Goal: Task Accomplishment & Management: Use online tool/utility

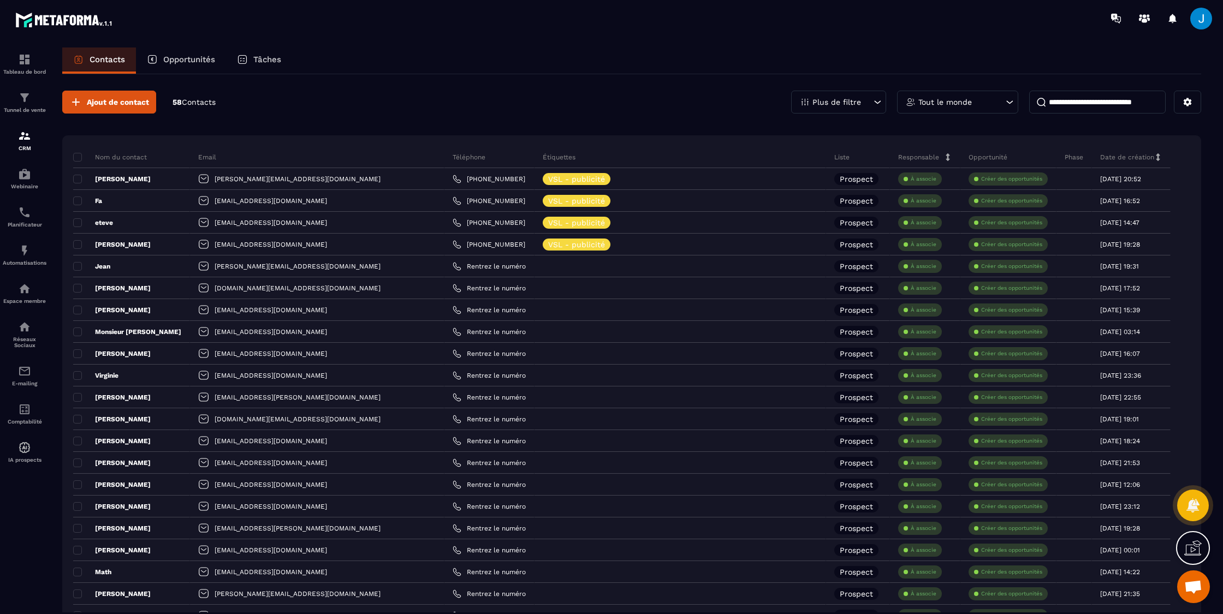
scroll to position [272, 0]
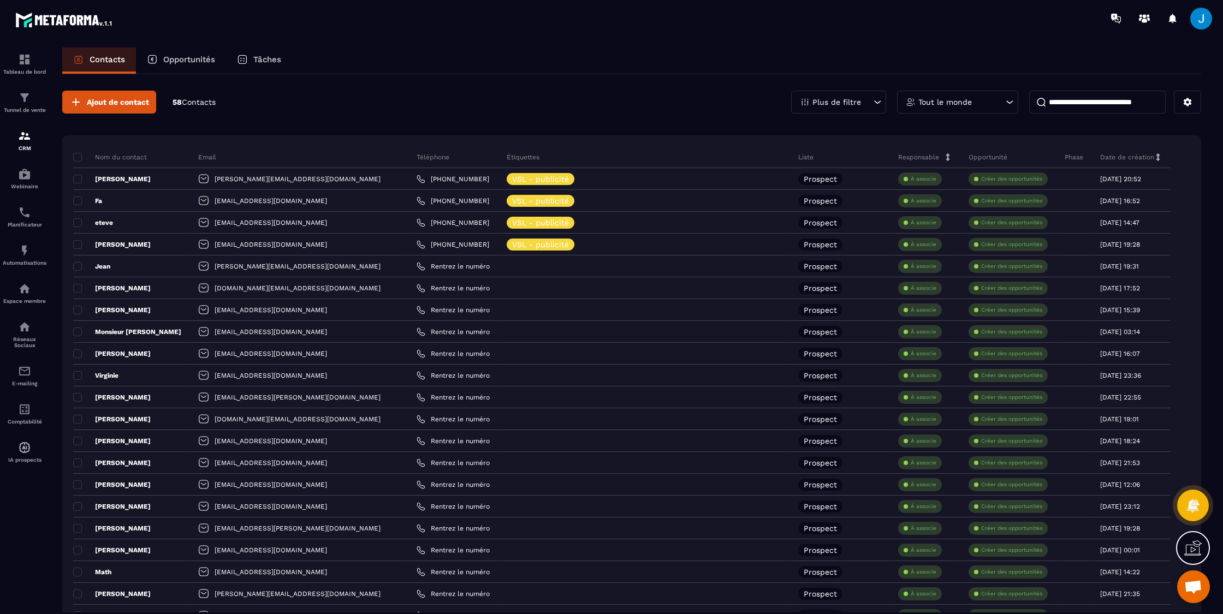
click at [743, 32] on div at bounding box center [675, 18] width 1095 height 37
click at [16, 96] on div "Tunnel de vente" at bounding box center [25, 102] width 44 height 22
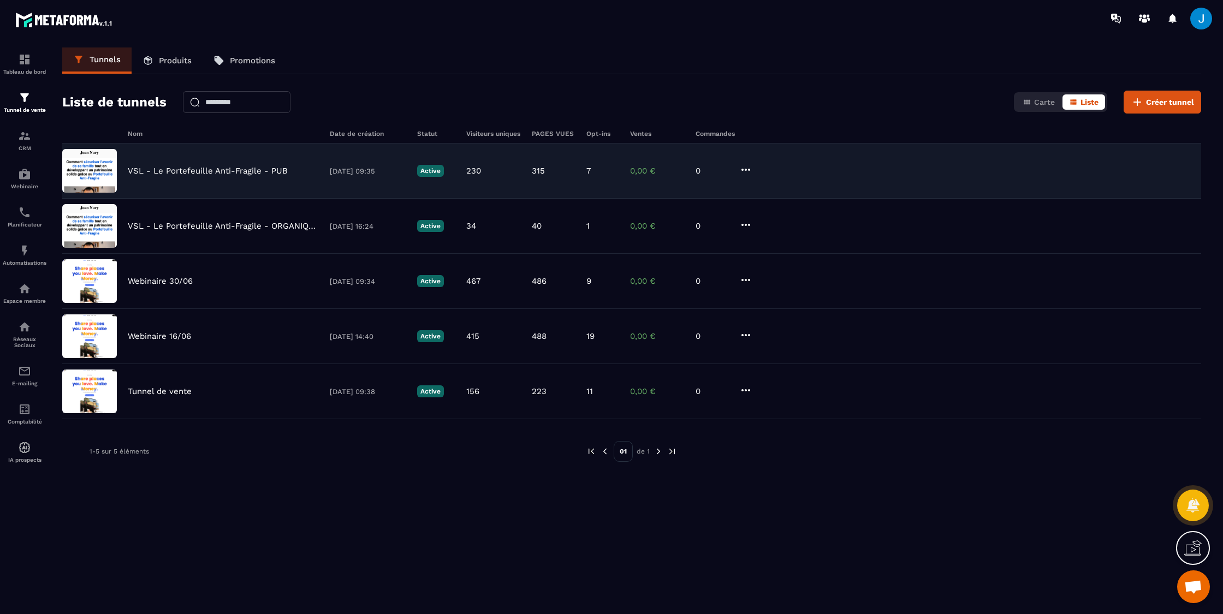
click at [190, 169] on p "VSL - Le Portefeuille Anti-Fragile - PUB" at bounding box center [208, 171] width 160 height 10
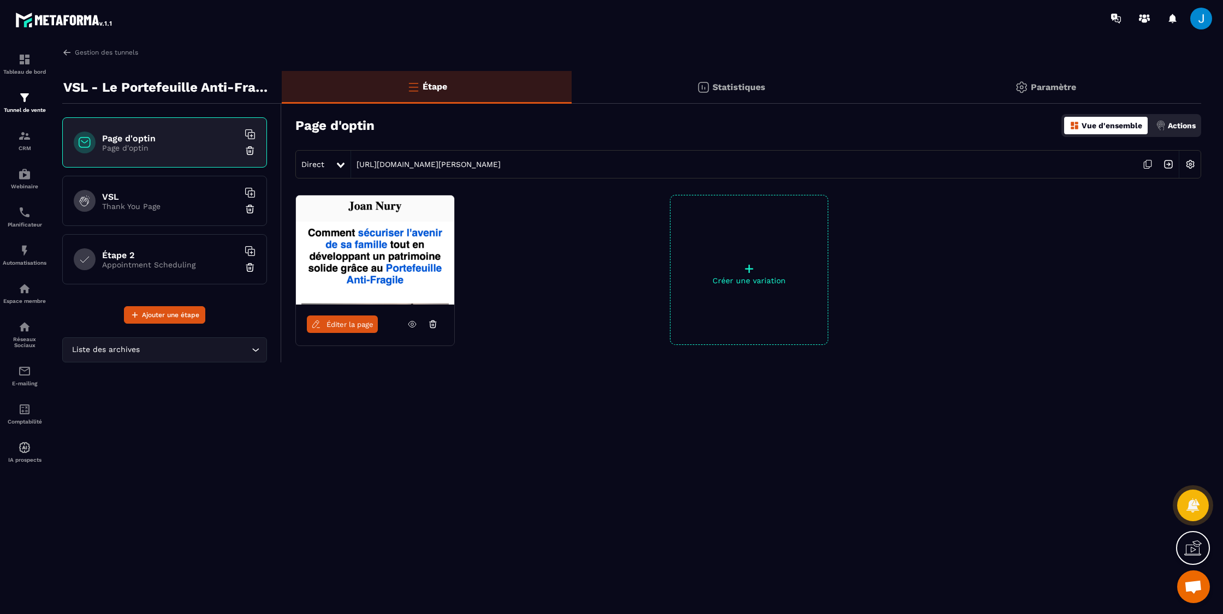
click at [1084, 193] on div "Étape Statistiques Paramètre Page d'optin Vue d'ensemble Actions Direct [URL][D…" at bounding box center [742, 246] width 920 height 351
click at [736, 87] on p "Statistiques" at bounding box center [739, 87] width 53 height 10
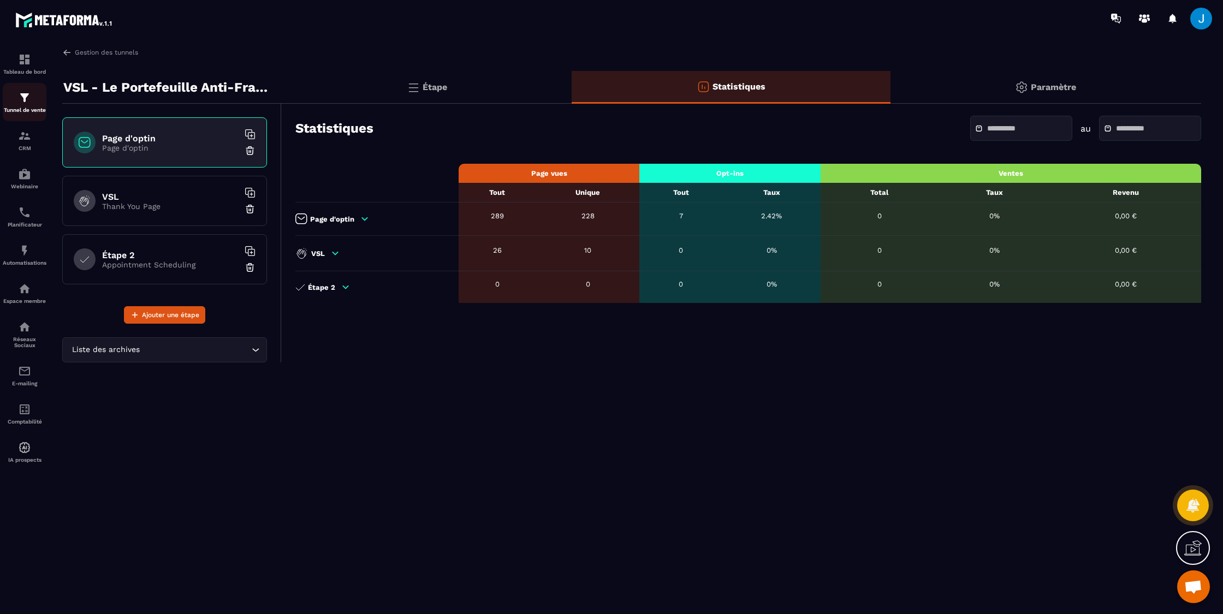
click at [17, 102] on div "Tunnel de vente" at bounding box center [25, 102] width 44 height 22
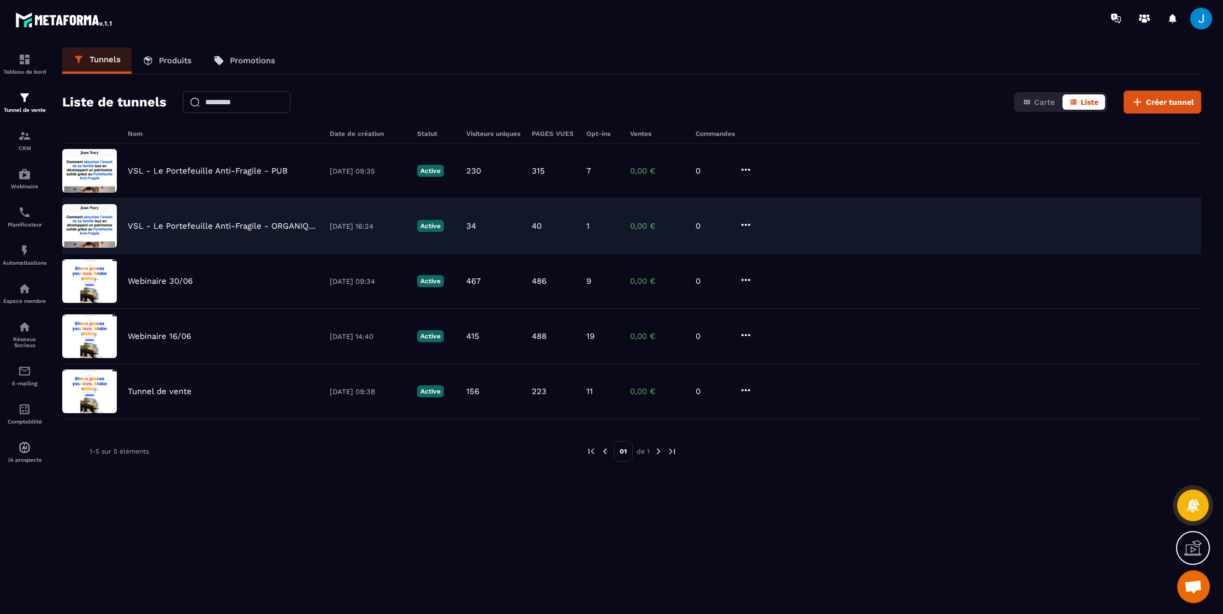
click at [185, 229] on p "VSL - Le Portefeuille Anti-Fragile - ORGANIQUE" at bounding box center [223, 226] width 191 height 10
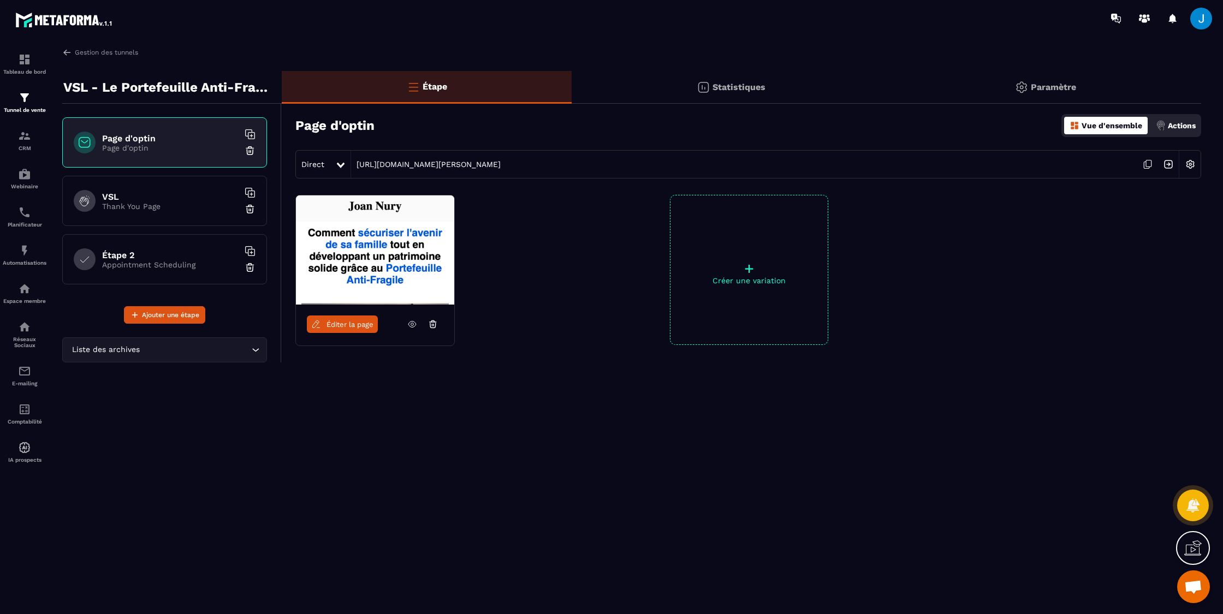
click at [891, 94] on div "Statistiques" at bounding box center [1046, 87] width 311 height 33
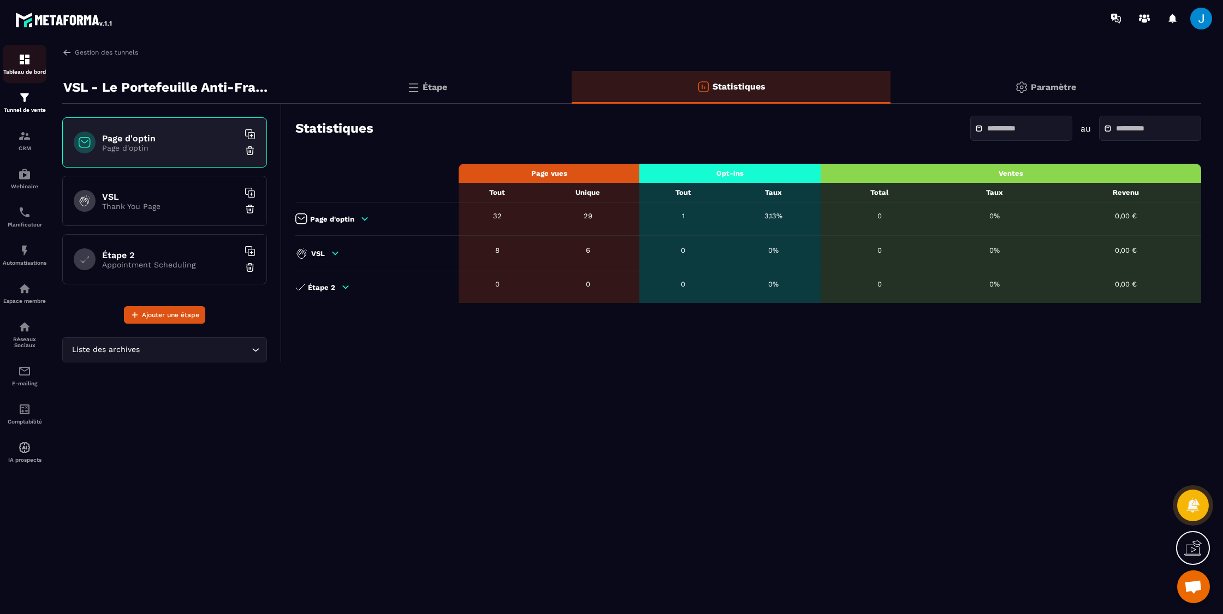
click at [10, 57] on div "Tableau de bord" at bounding box center [25, 64] width 44 height 22
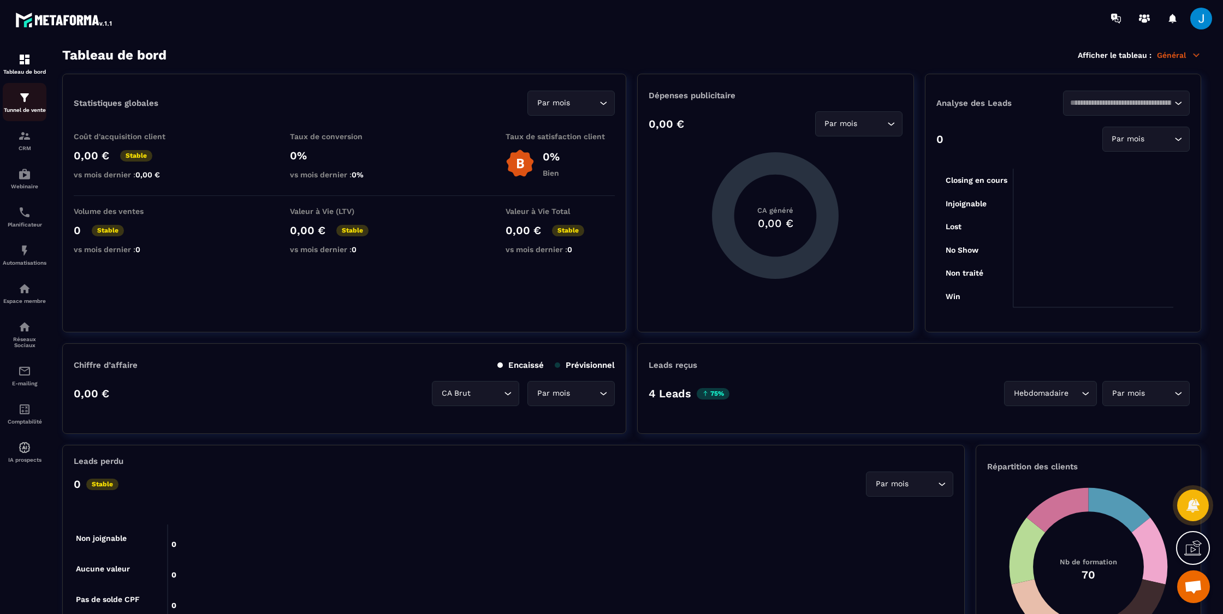
click at [31, 111] on p "Tunnel de vente" at bounding box center [25, 110] width 44 height 6
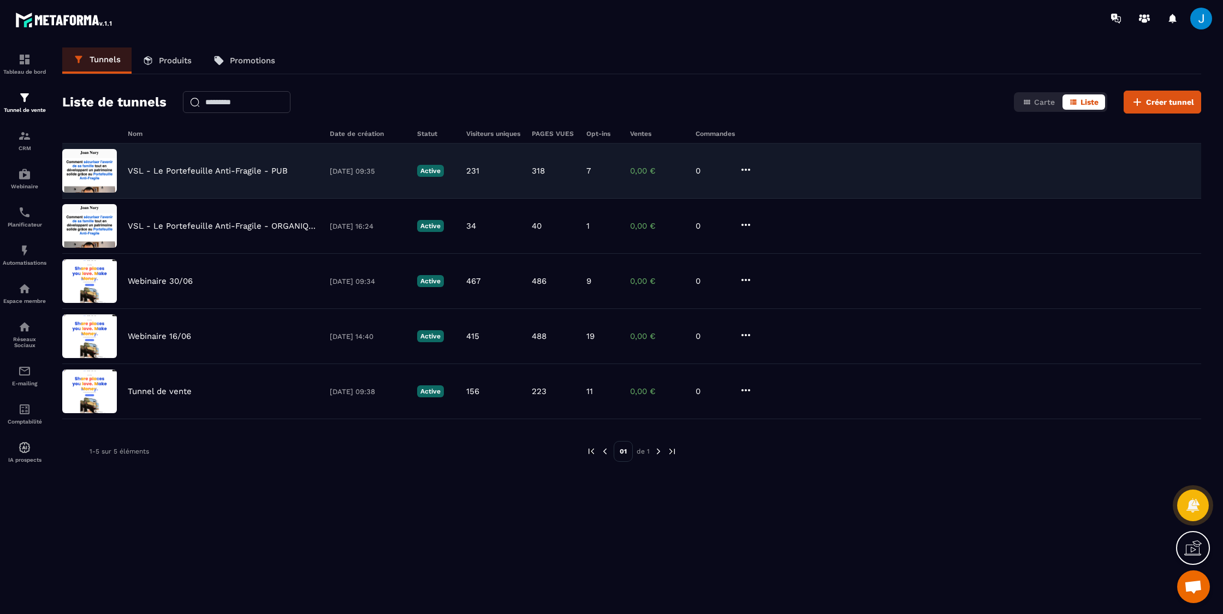
click at [199, 199] on div "VSL - Le Portefeuille Anti-Fragile - PUB [DATE] 09:35 Active 231 318 7 0,00 € 0" at bounding box center [631, 226] width 1139 height 55
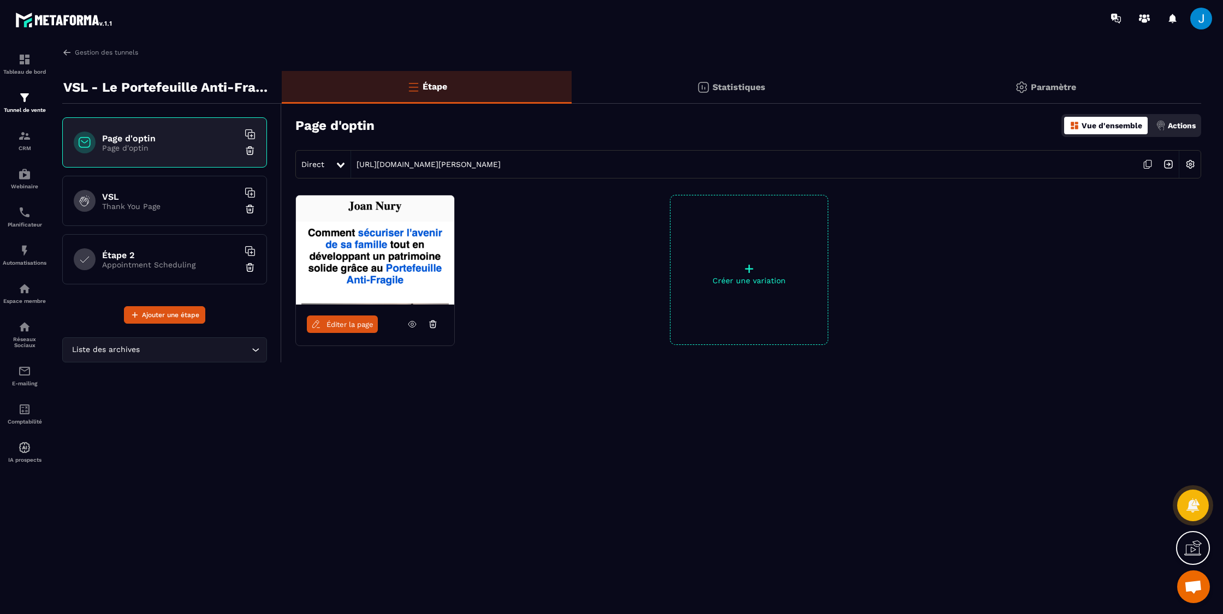
click at [172, 201] on h6 "VSL" at bounding box center [170, 197] width 137 height 10
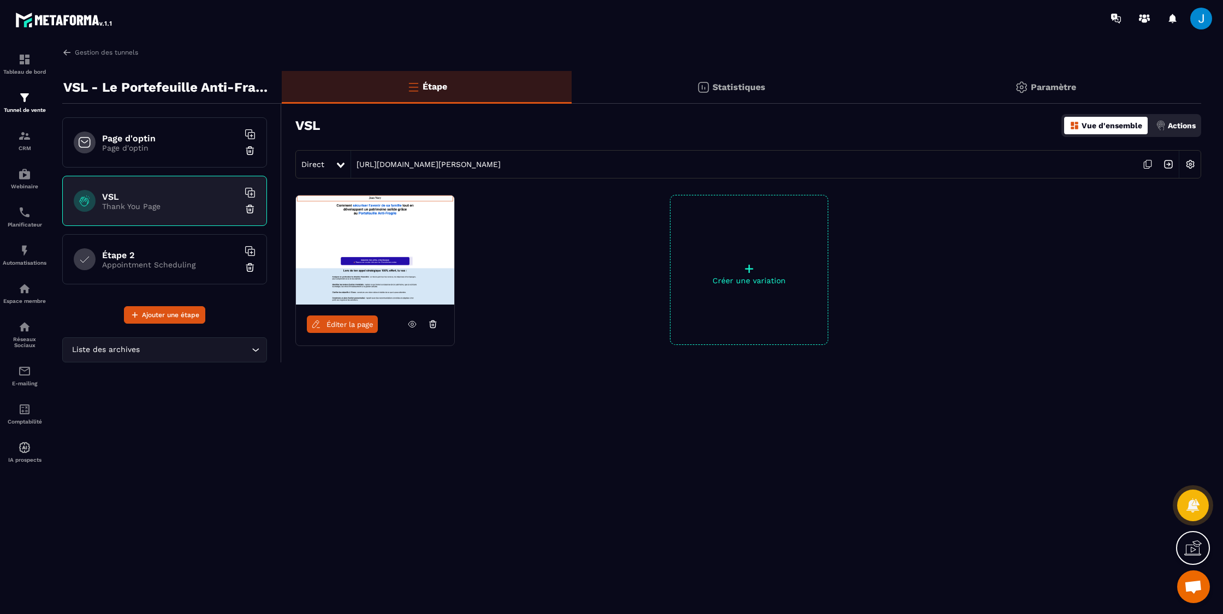
click at [172, 144] on p "Page d'optin" at bounding box center [170, 148] width 137 height 9
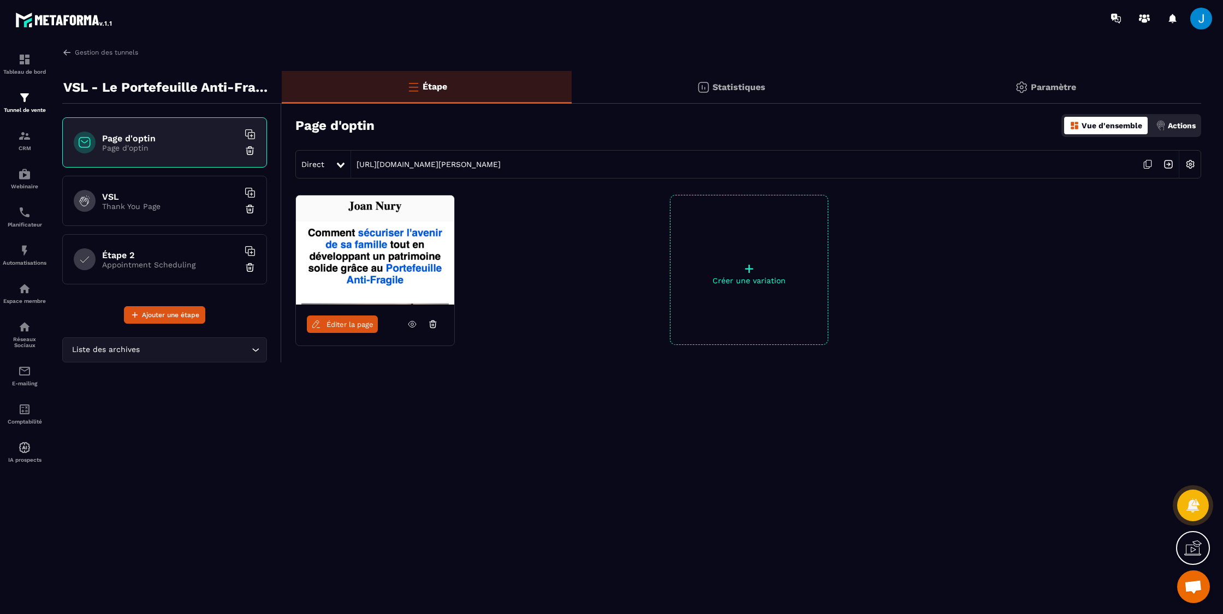
click at [151, 183] on div "VSL Thank You Page" at bounding box center [164, 201] width 205 height 50
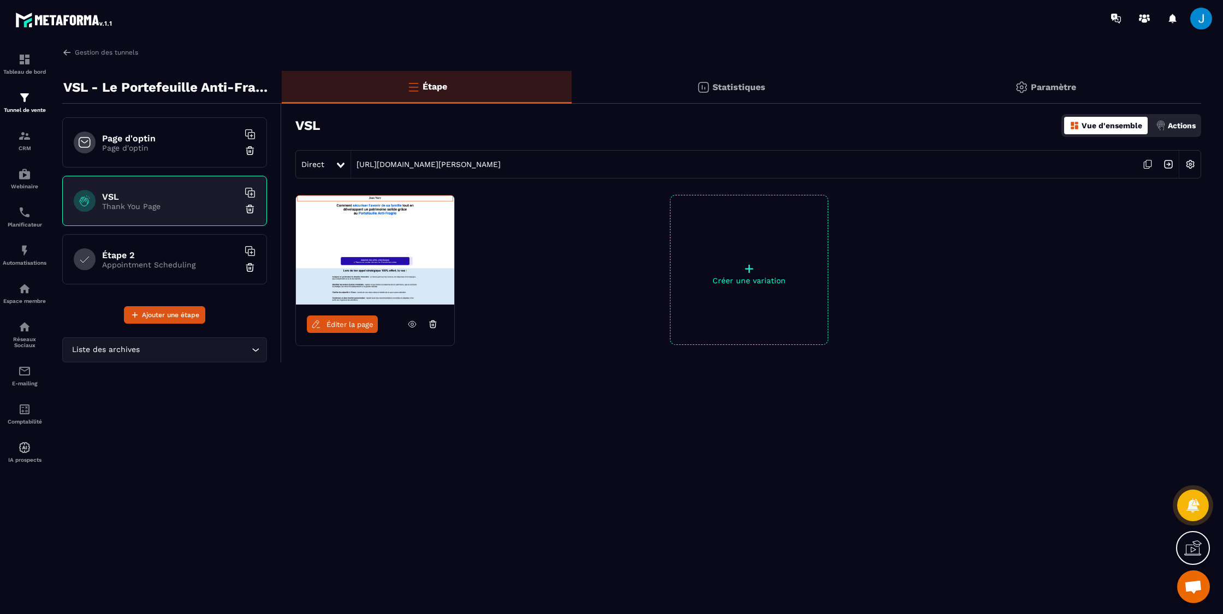
click at [408, 327] on icon at bounding box center [412, 324] width 10 height 10
click at [16, 133] on div "CRM" at bounding box center [25, 140] width 44 height 22
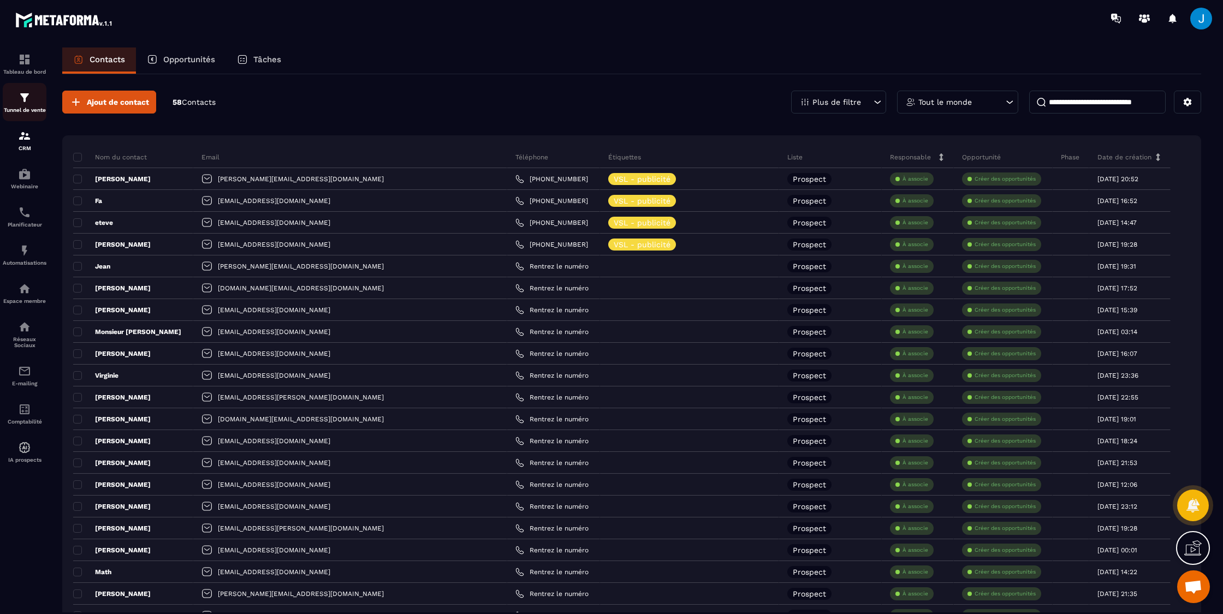
click at [25, 108] on p "Tunnel de vente" at bounding box center [25, 110] width 44 height 6
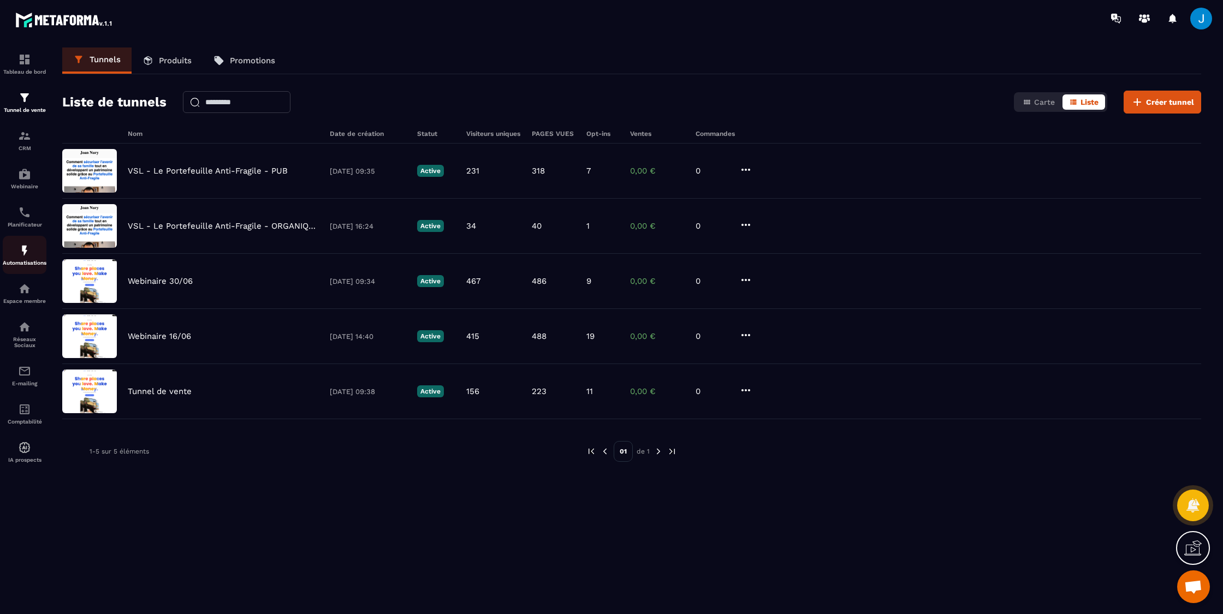
click at [19, 262] on p "Automatisations" at bounding box center [25, 263] width 44 height 6
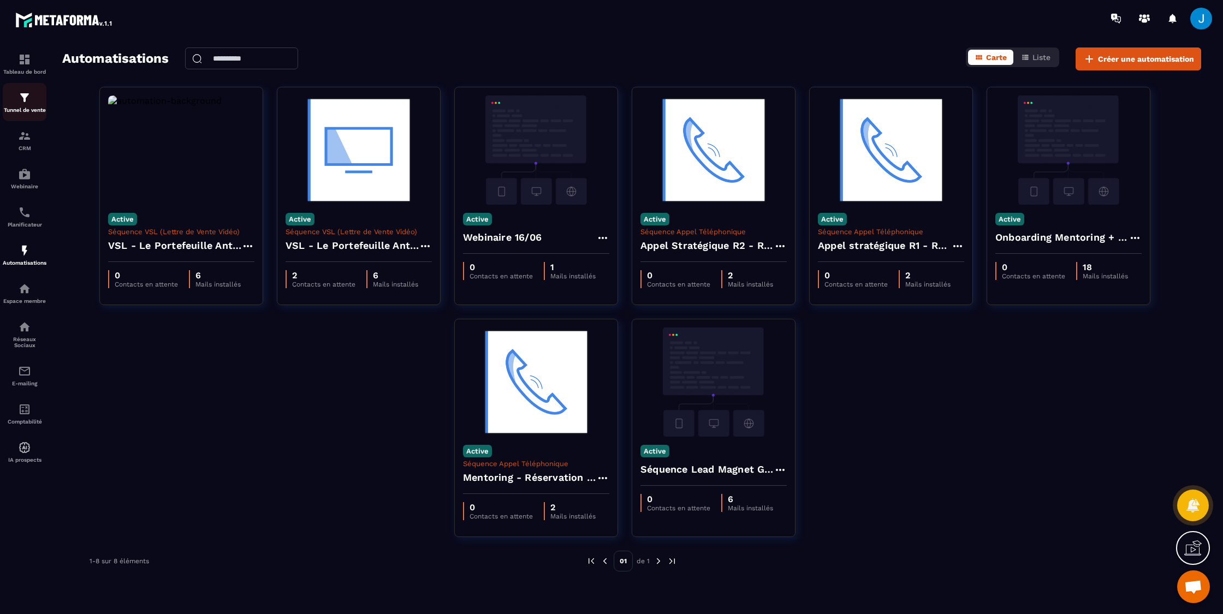
click at [23, 102] on img at bounding box center [24, 97] width 13 height 13
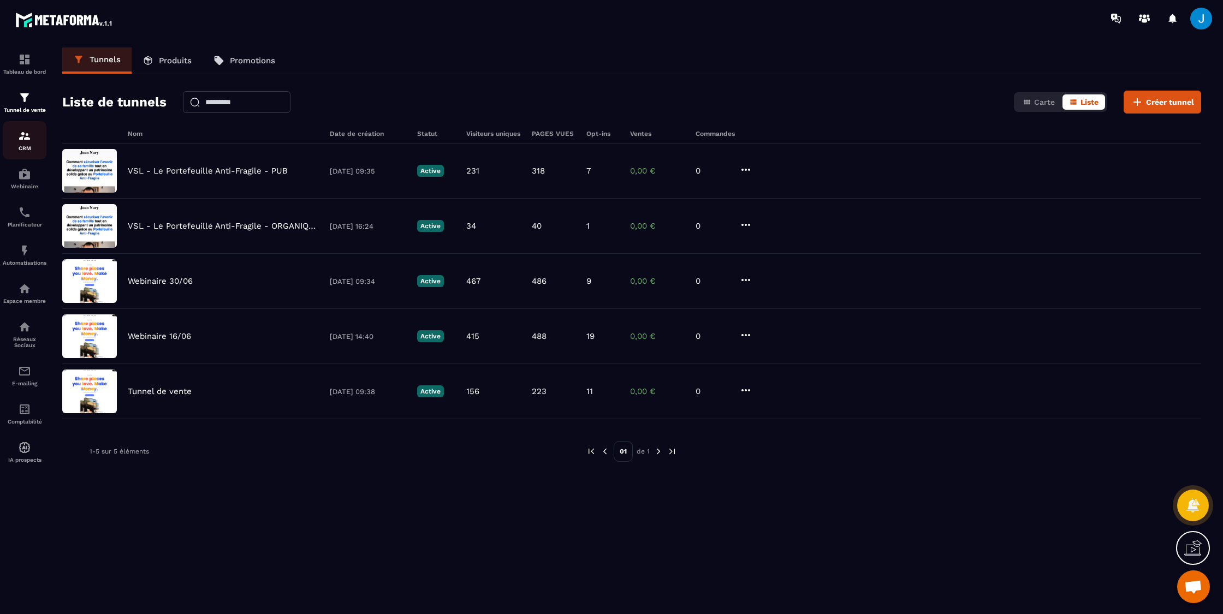
click at [22, 144] on div "CRM" at bounding box center [25, 140] width 44 height 22
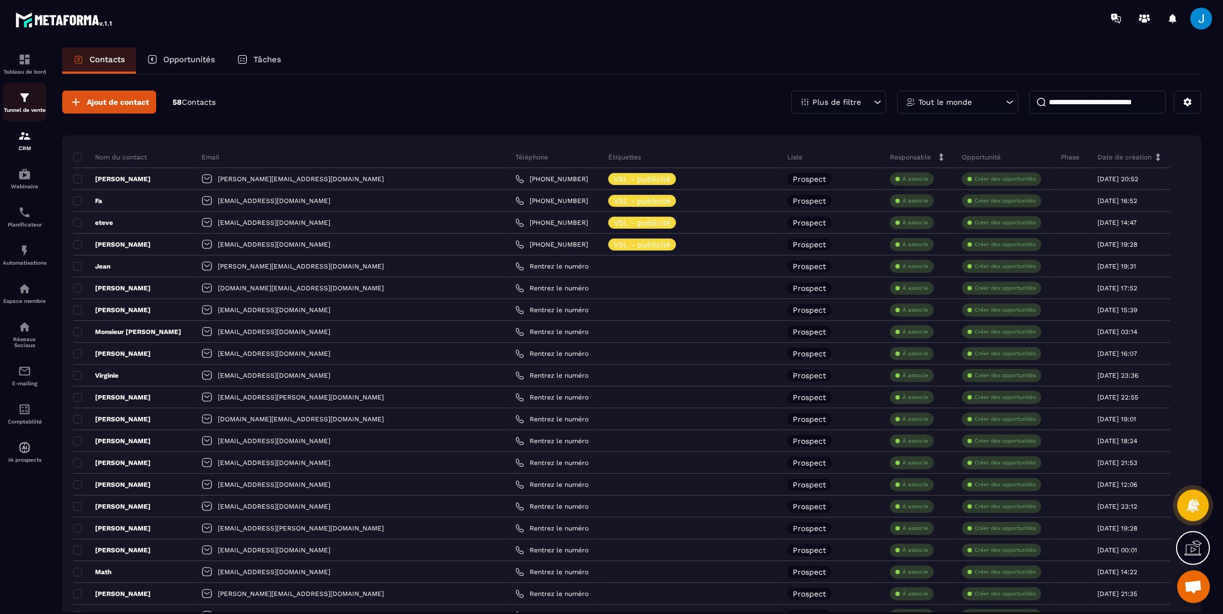
click at [32, 102] on div "Tunnel de vente" at bounding box center [25, 102] width 44 height 22
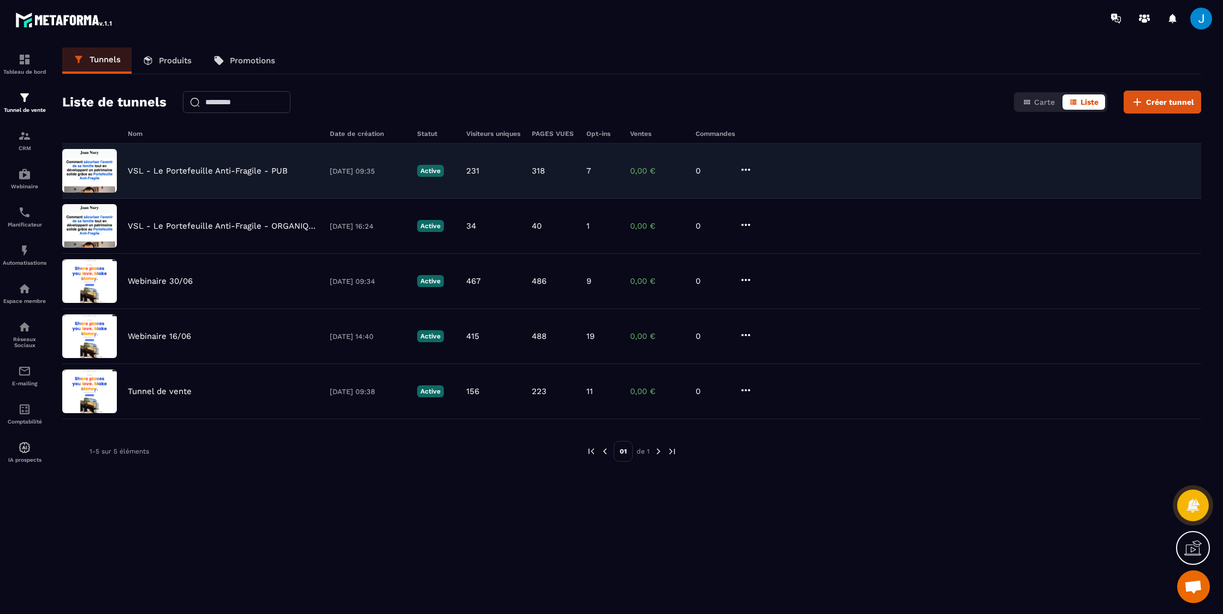
click at [225, 174] on p "VSL - Le Portefeuille Anti-Fragile - PUB" at bounding box center [208, 171] width 160 height 10
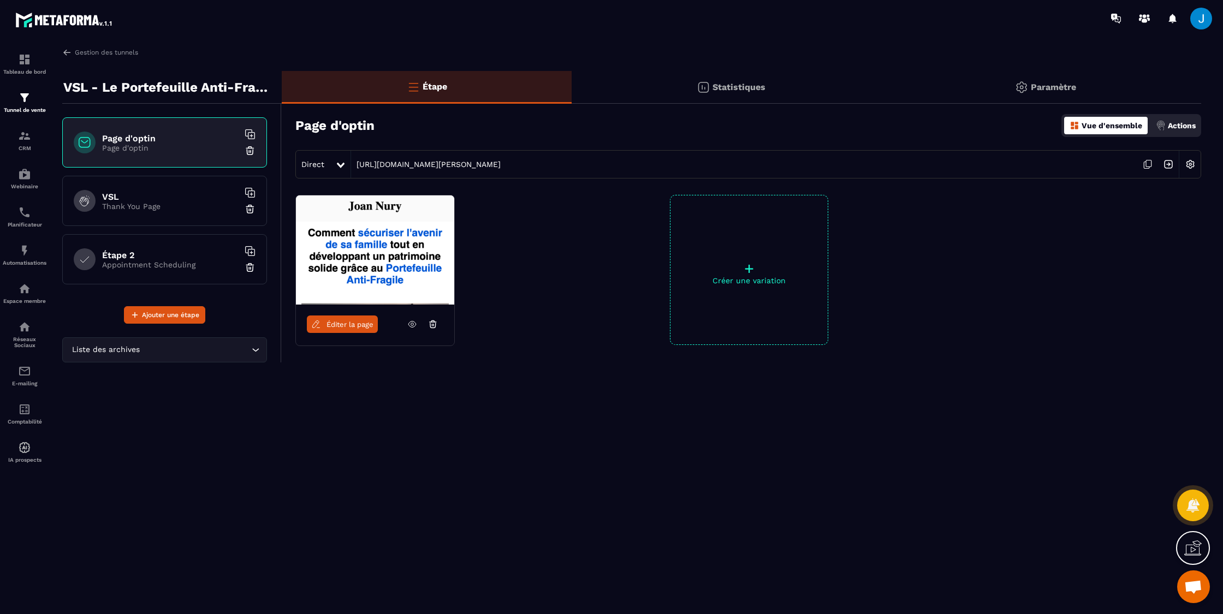
click at [1149, 161] on icon at bounding box center [1148, 164] width 21 height 21
click at [146, 199] on h6 "VSL" at bounding box center [170, 197] width 137 height 10
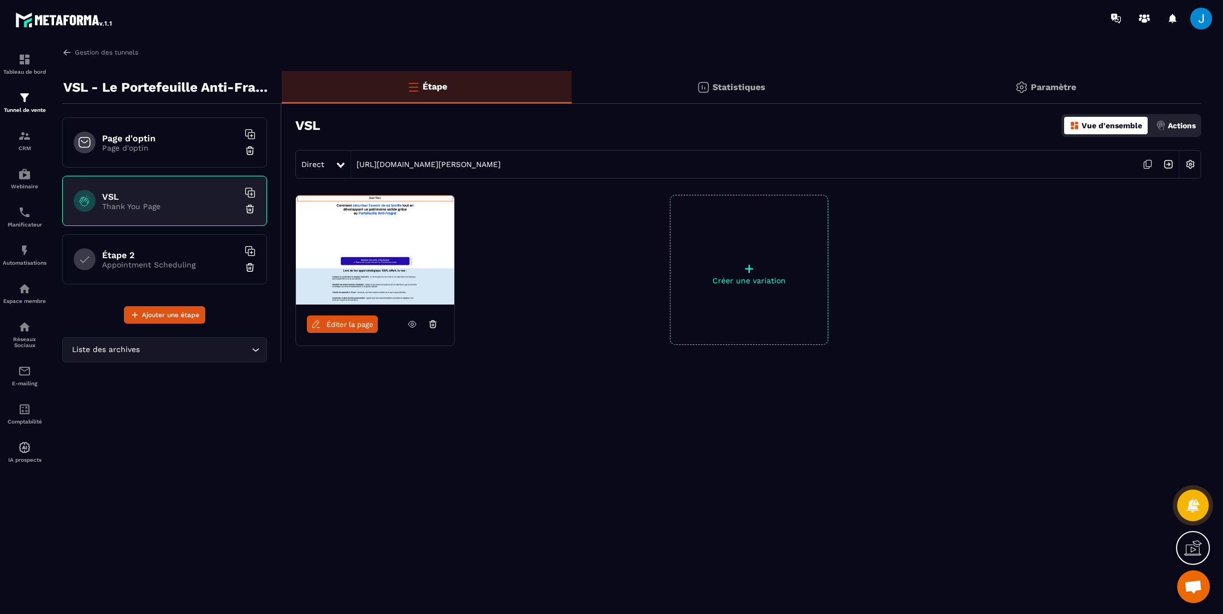
click at [1149, 162] on icon at bounding box center [1148, 164] width 21 height 21
click at [353, 328] on span "Éditer la page" at bounding box center [350, 325] width 47 height 8
